Goal: Transaction & Acquisition: Subscribe to service/newsletter

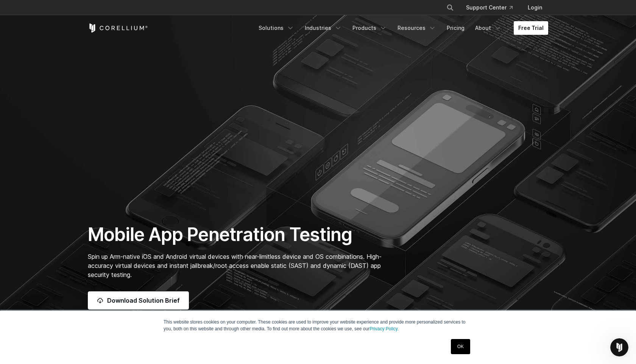
click at [525, 27] on link "Free Trial" at bounding box center [531, 28] width 34 height 14
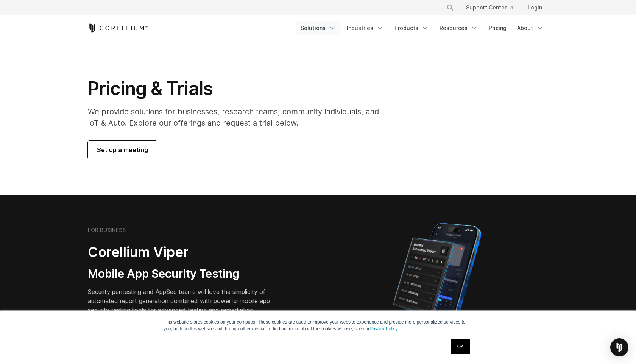
click at [336, 27] on icon "Navigation Menu" at bounding box center [333, 28] width 8 height 8
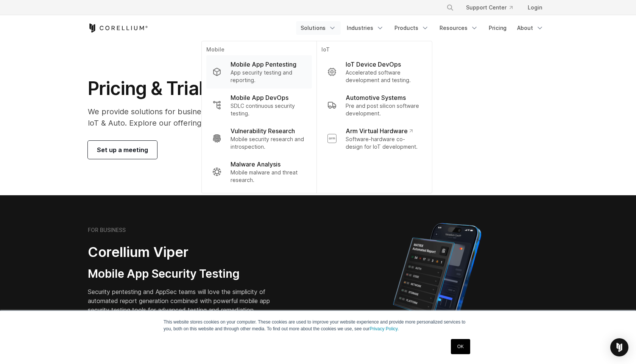
click at [268, 64] on p "Mobile App Pentesting" at bounding box center [264, 64] width 66 height 9
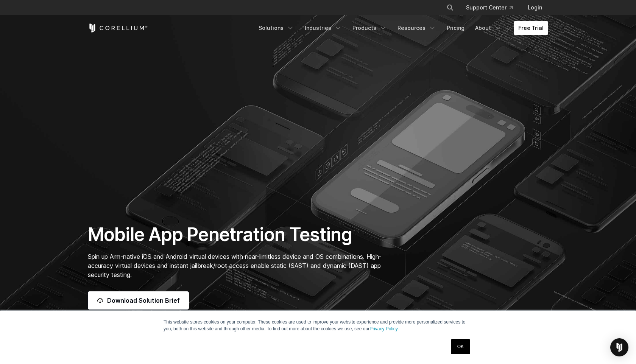
click at [524, 28] on link "Free Trial" at bounding box center [531, 28] width 34 height 14
